Goal: Information Seeking & Learning: Learn about a topic

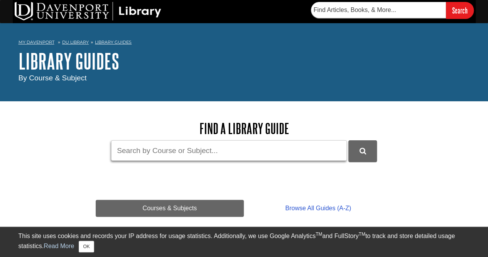
click at [135, 148] on input "Guide Search Terms" at bounding box center [229, 150] width 236 height 20
type input "Portfolios"
click at [349, 140] on button "DU Library Guides Search" at bounding box center [363, 150] width 29 height 21
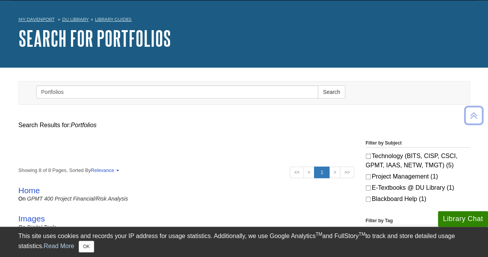
scroll to position [22, 0]
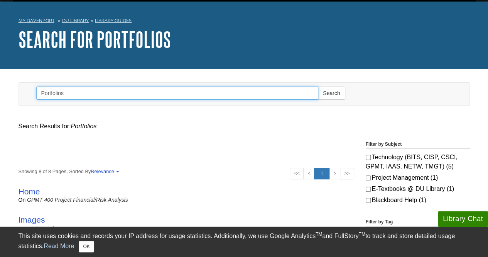
click at [66, 93] on input "Portfolios" at bounding box center [177, 92] width 283 height 13
click at [318, 86] on button "Search" at bounding box center [331, 92] width 27 height 13
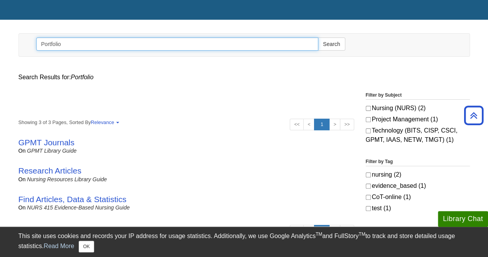
scroll to position [66, 0]
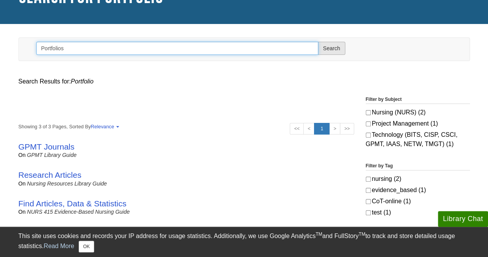
type input "Portfolios"
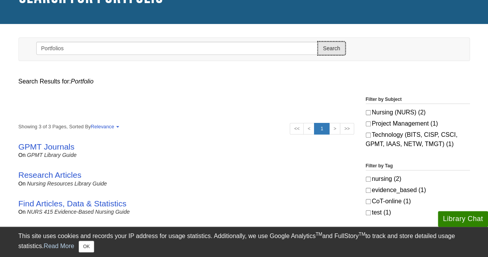
click at [331, 48] on button "Search" at bounding box center [331, 48] width 27 height 13
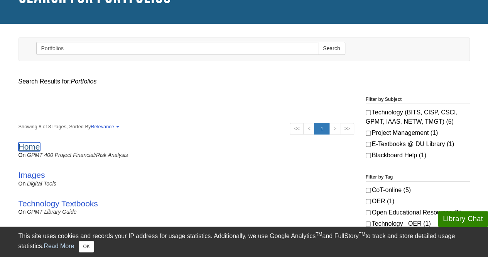
click at [26, 145] on link "Home" at bounding box center [30, 146] width 22 height 9
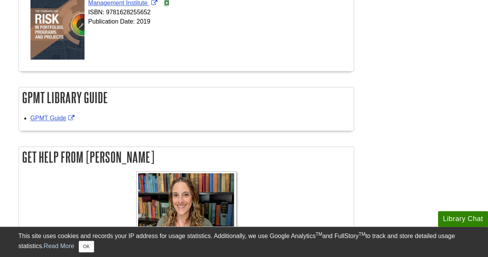
scroll to position [230, 0]
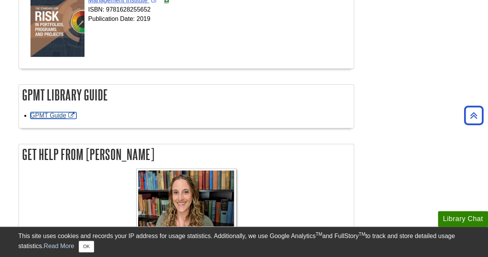
click at [59, 115] on link "GPMT Guide" at bounding box center [53, 115] width 46 height 7
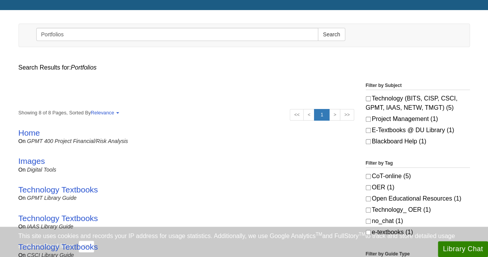
scroll to position [66, 0]
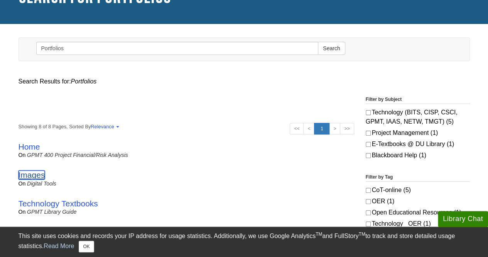
click at [32, 174] on link "Images" at bounding box center [32, 174] width 27 height 9
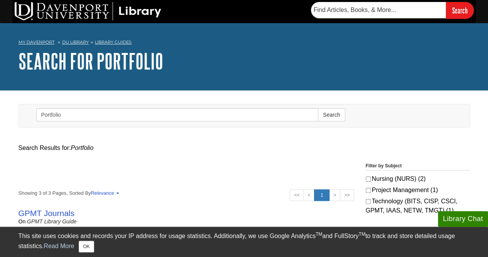
type input "Portfolios"
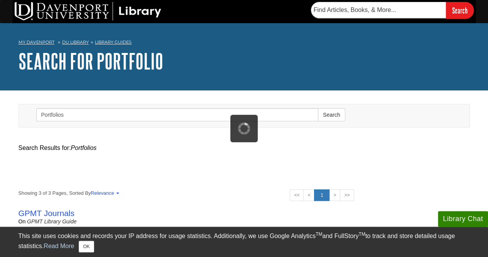
scroll to position [22, 0]
